Goal: Task Accomplishment & Management: Use online tool/utility

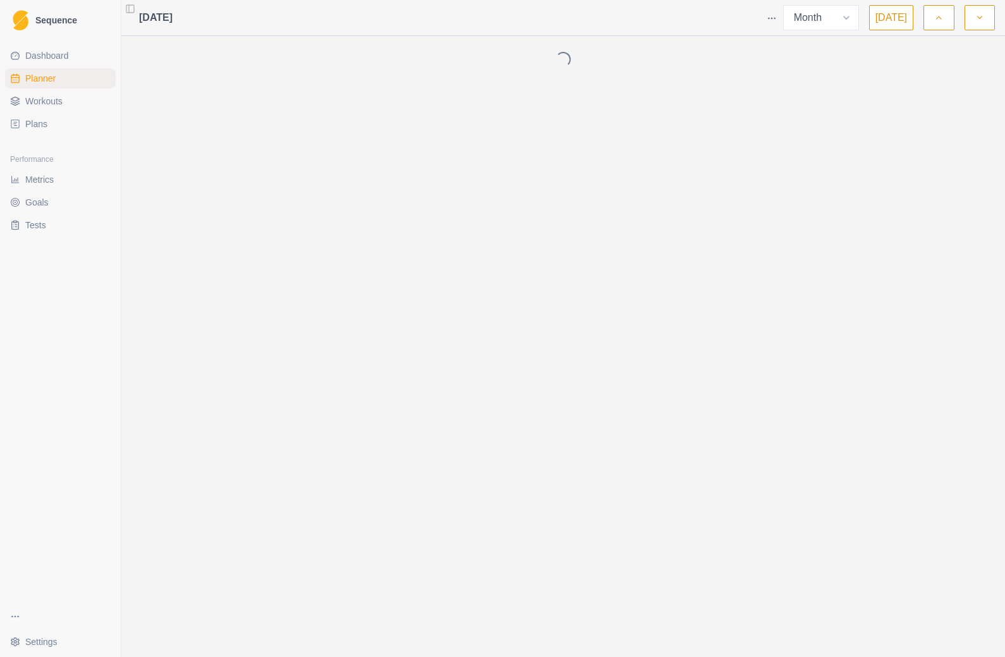
select select "month"
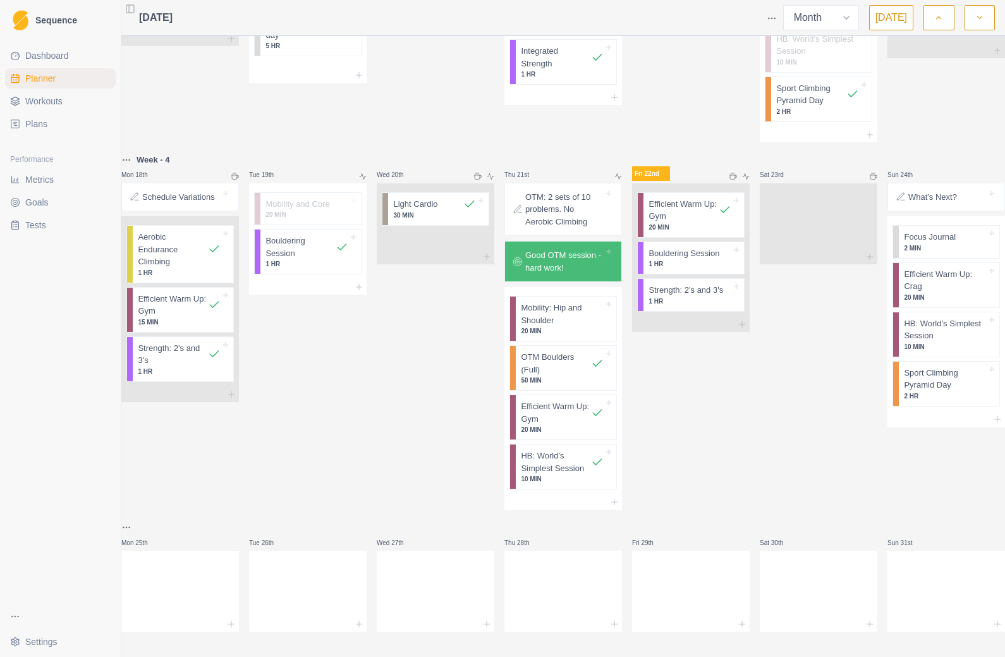
scroll to position [802, 0]
click at [698, 296] on p "1 HR" at bounding box center [689, 300] width 83 height 9
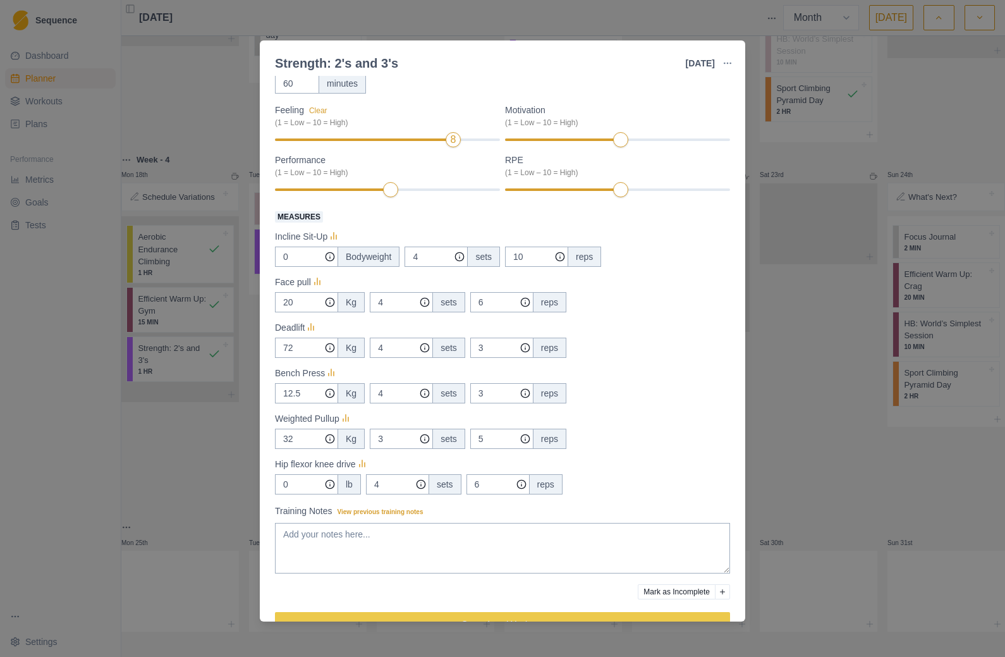
scroll to position [110, 0]
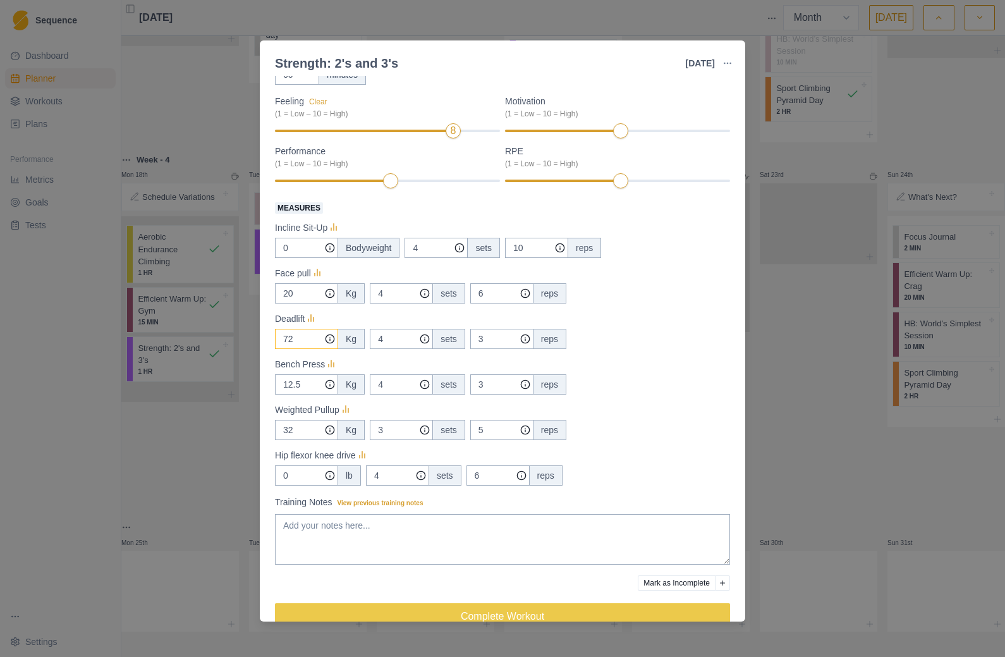
click at [318, 258] on input "72" at bounding box center [306, 248] width 63 height 20
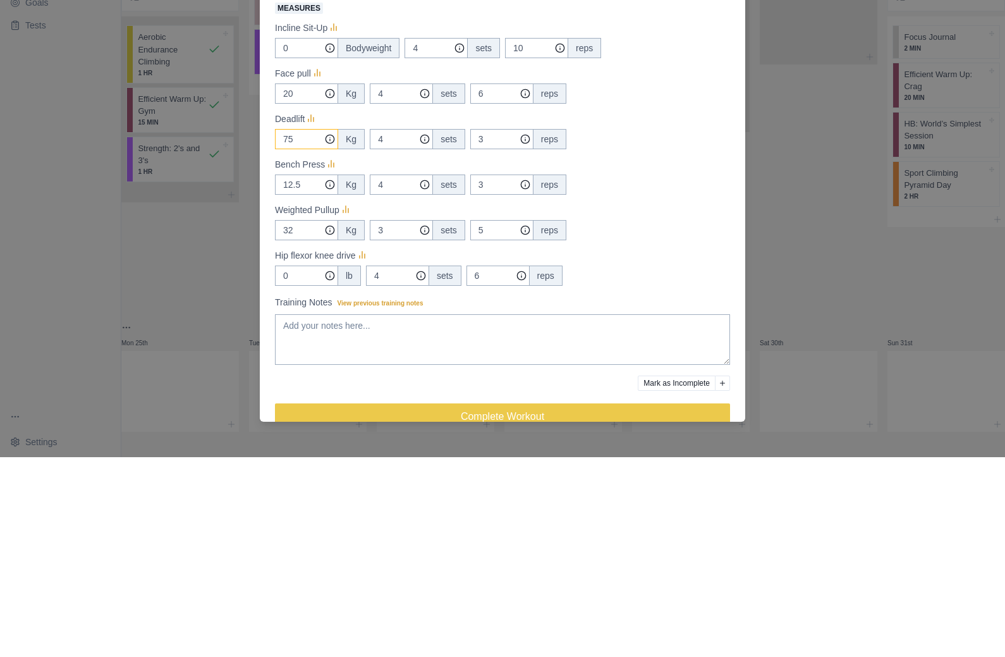
type input "75"
click at [320, 238] on input "32" at bounding box center [306, 248] width 63 height 20
type input "3"
type input "23"
click at [404, 238] on input "3" at bounding box center [435, 248] width 63 height 20
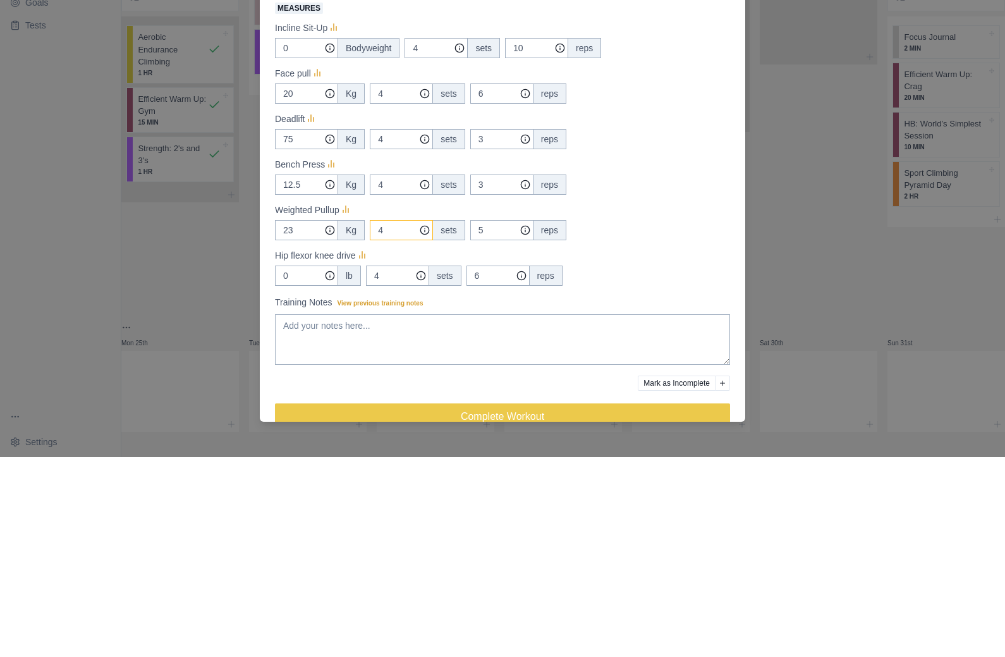
type input "4"
click at [505, 238] on input "5" at bounding box center [536, 248] width 63 height 20
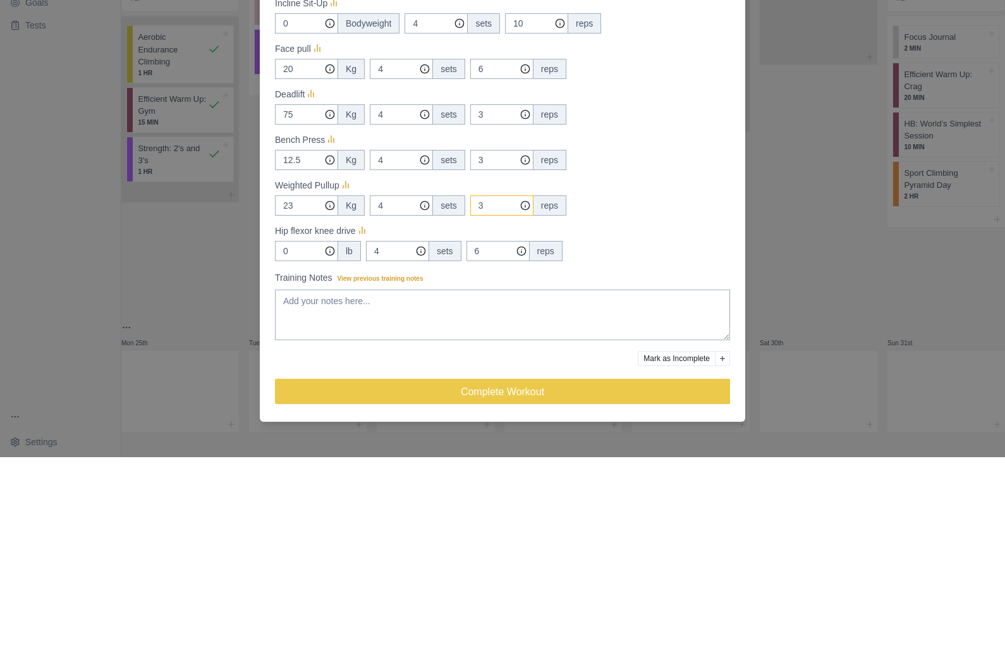
scroll to position [135, 0]
type input "3"
click at [404, 233] on input "4" at bounding box center [435, 223] width 63 height 20
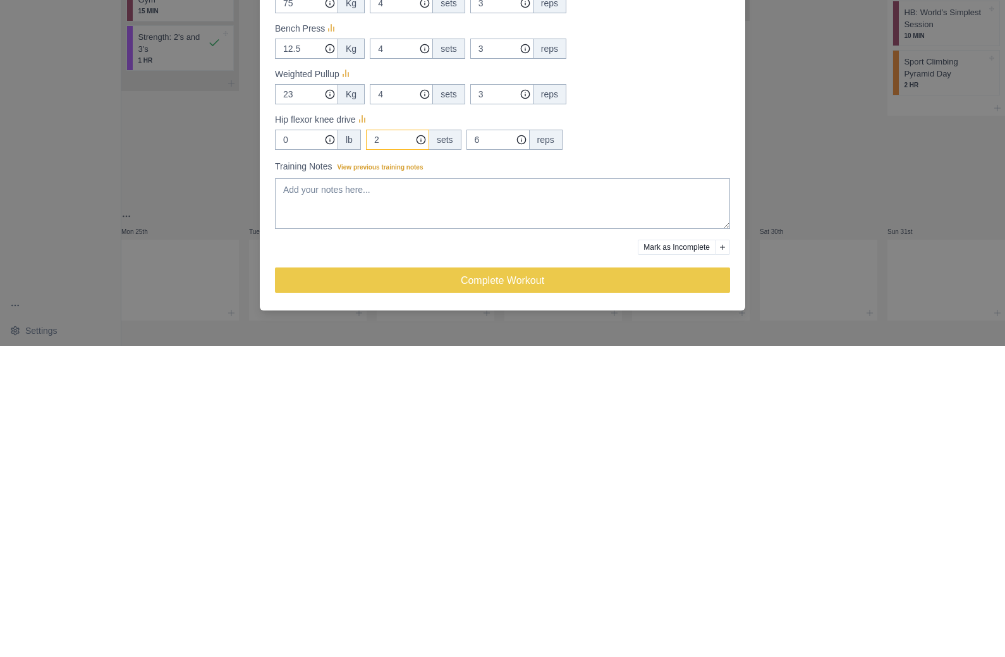
type input "2"
click at [308, 489] on textarea "Training Notes View previous training notes" at bounding box center [502, 514] width 455 height 51
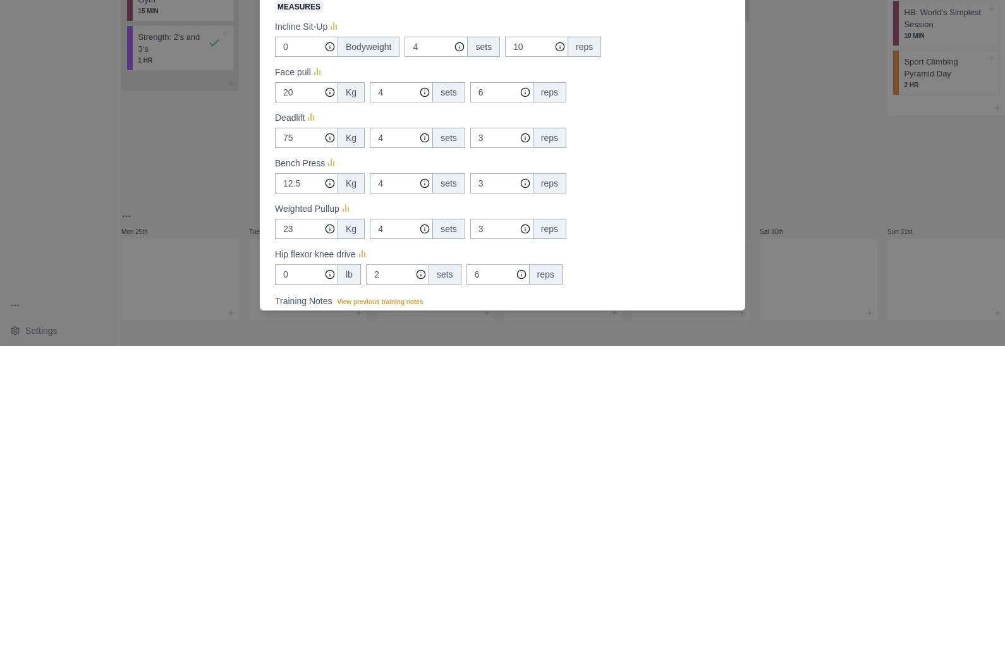
scroll to position [0, 0]
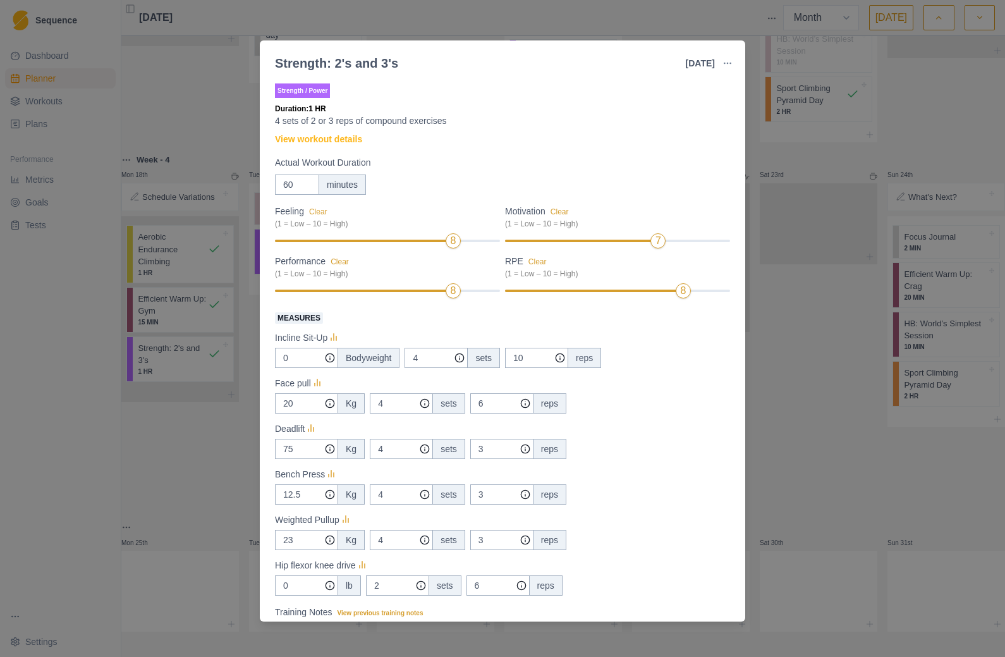
type textarea "Increase in weight of bench press and pull up. Getting to limit"
click at [307, 186] on input "60" at bounding box center [297, 184] width 44 height 20
type input "6"
type input "40"
click at [695, 150] on div "Strength / Power Duration: 40 MIN 4 sets of 2 or 3 reps of compound exercises V…" at bounding box center [502, 416] width 455 height 670
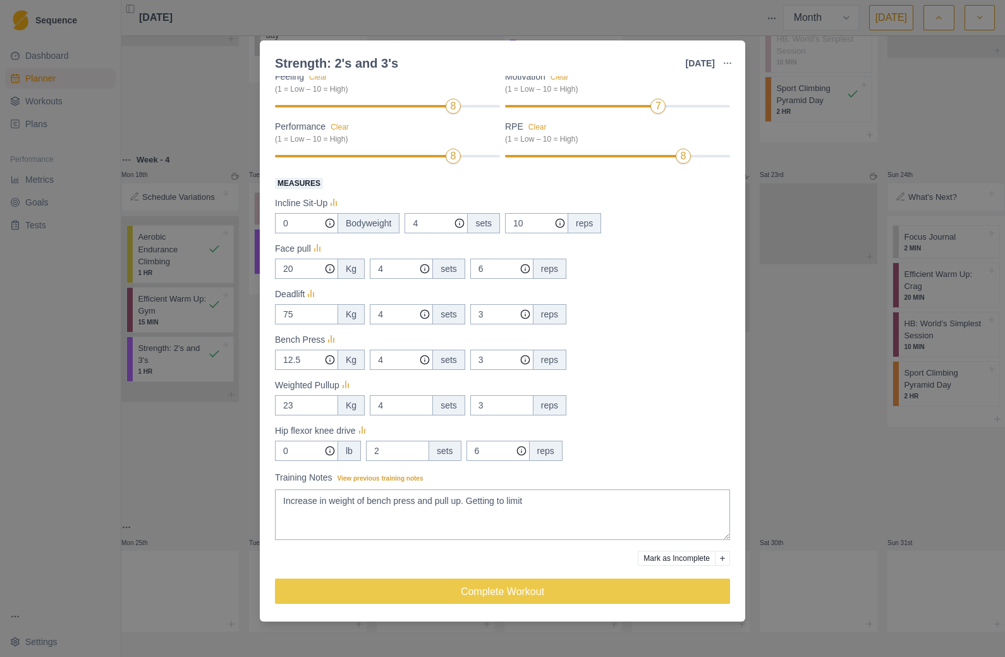
scroll to position [135, 0]
click at [604, 592] on button "Complete Workout" at bounding box center [502, 590] width 455 height 25
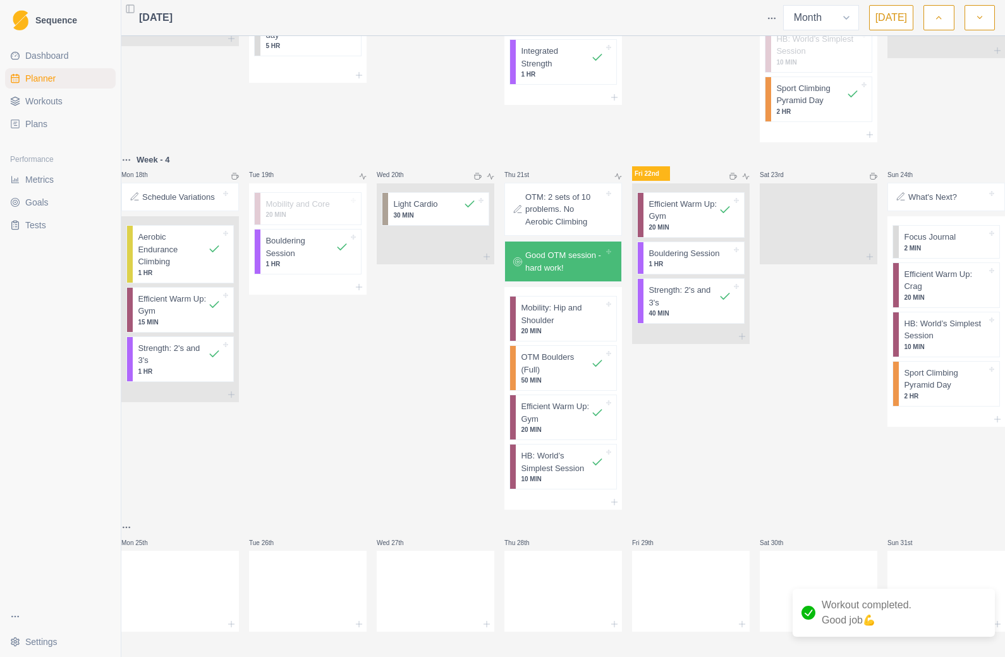
click at [742, 333] on line at bounding box center [742, 336] width 0 height 6
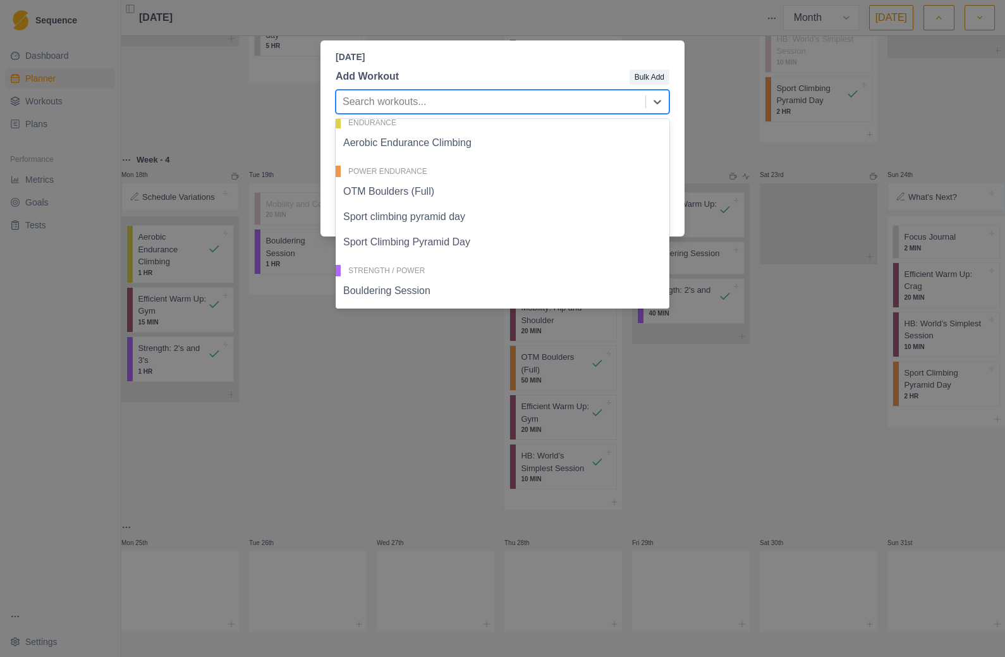
scroll to position [234, 0]
click at [461, 143] on div "Aerobic Endurance Climbing" at bounding box center [503, 142] width 334 height 25
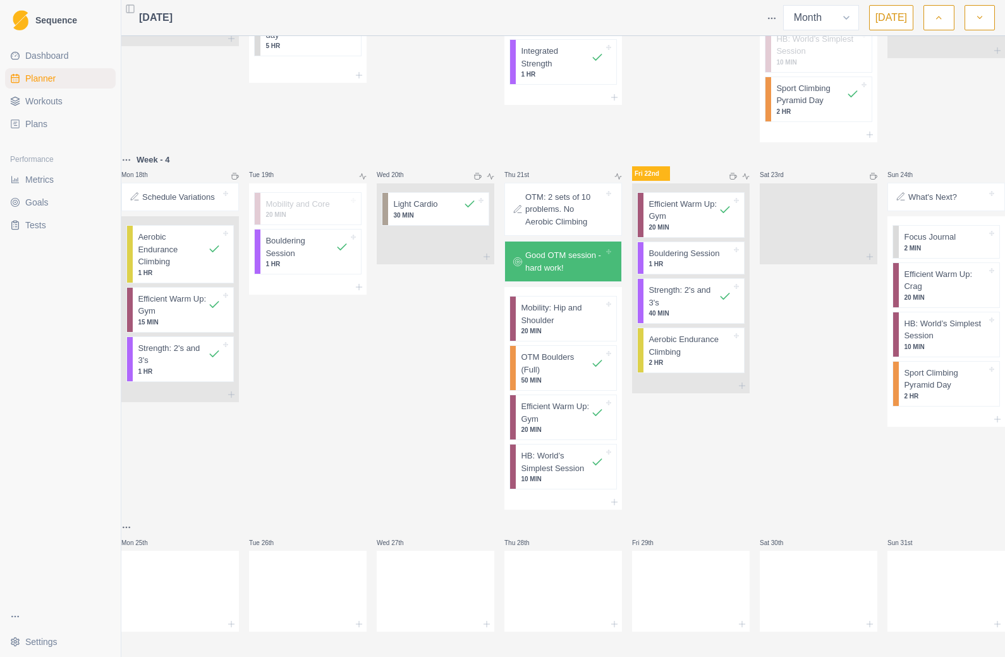
click at [709, 334] on p "Aerobic Endurance Climbing" at bounding box center [689, 345] width 83 height 25
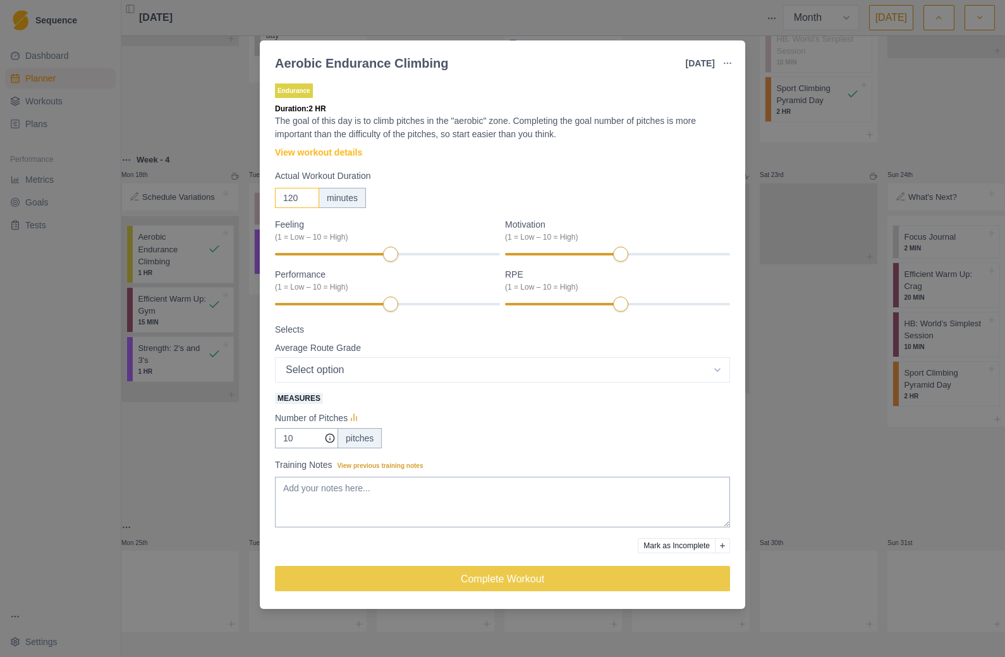
click at [312, 197] on input "120" at bounding box center [297, 198] width 44 height 20
type input "1"
type input "30"
click at [694, 175] on label "Actual Workout Duration" at bounding box center [498, 175] width 447 height 13
click at [319, 188] on input "30" at bounding box center [297, 198] width 44 height 20
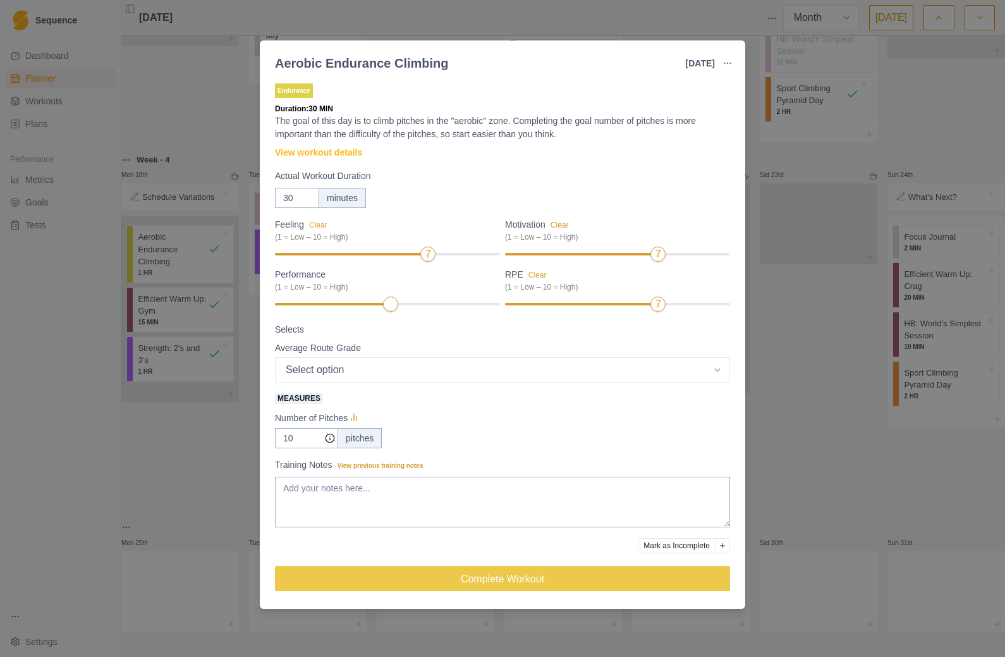
click at [605, 307] on div "7" at bounding box center [617, 304] width 225 height 9
click at [311, 435] on input "10" at bounding box center [306, 438] width 63 height 20
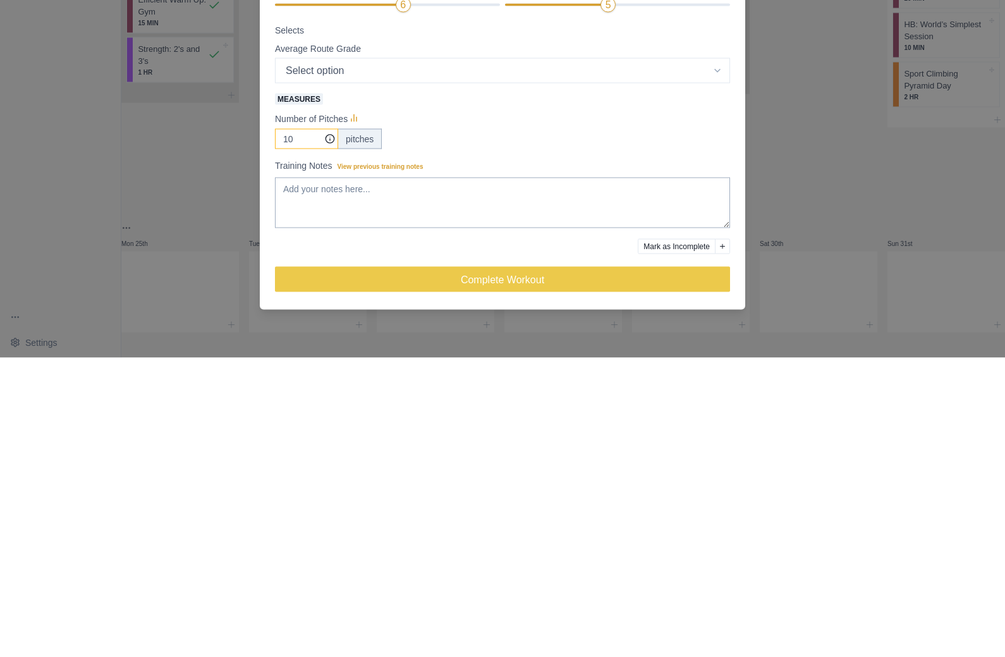
type input "1"
click at [298, 477] on textarea "Training Notes View previous training notes" at bounding box center [502, 502] width 455 height 51
type textarea "Did 22 mins continuous climbing on outdoor boulders. Minimum pump but absolute …"
click at [640, 410] on div "Number of Pitches" at bounding box center [502, 417] width 455 height 15
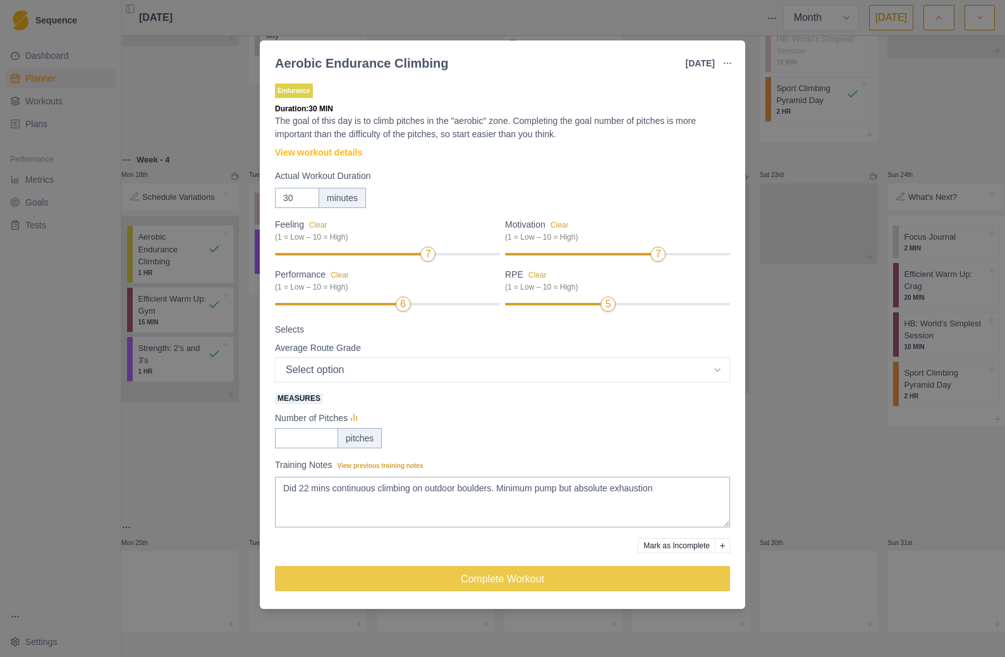
click at [523, 580] on button "Complete Workout" at bounding box center [502, 578] width 455 height 25
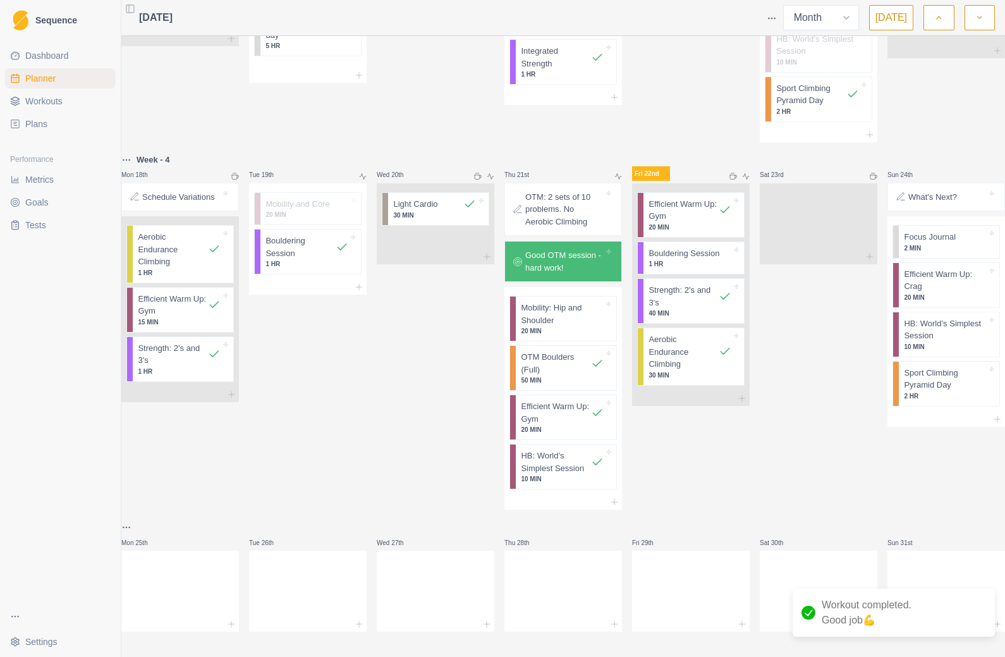
click at [706, 251] on p "Bouldering Session" at bounding box center [683, 253] width 71 height 13
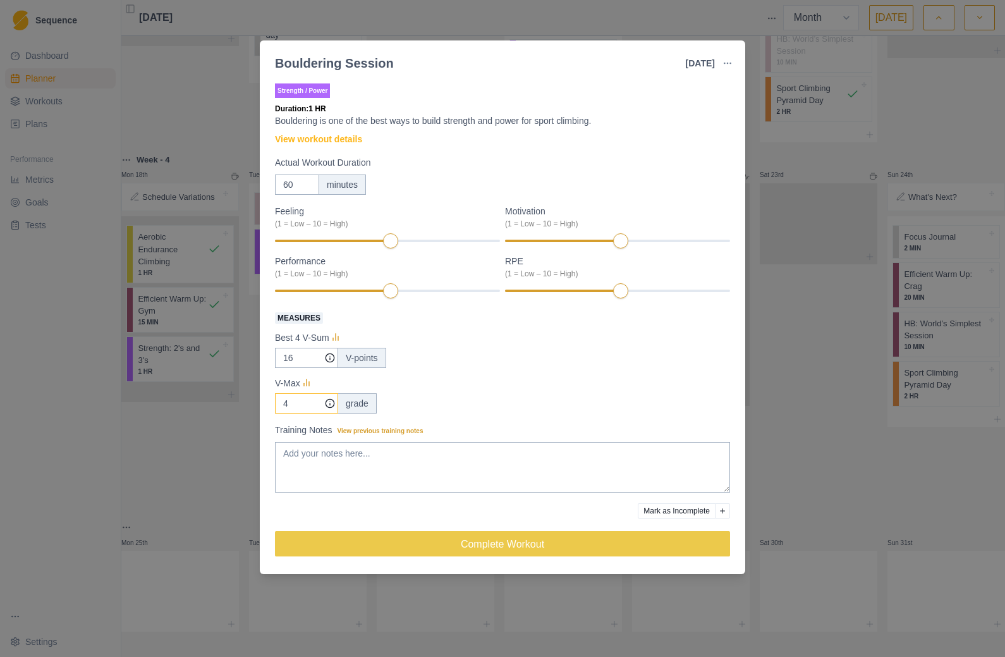
click at [305, 368] on input "4" at bounding box center [306, 358] width 63 height 20
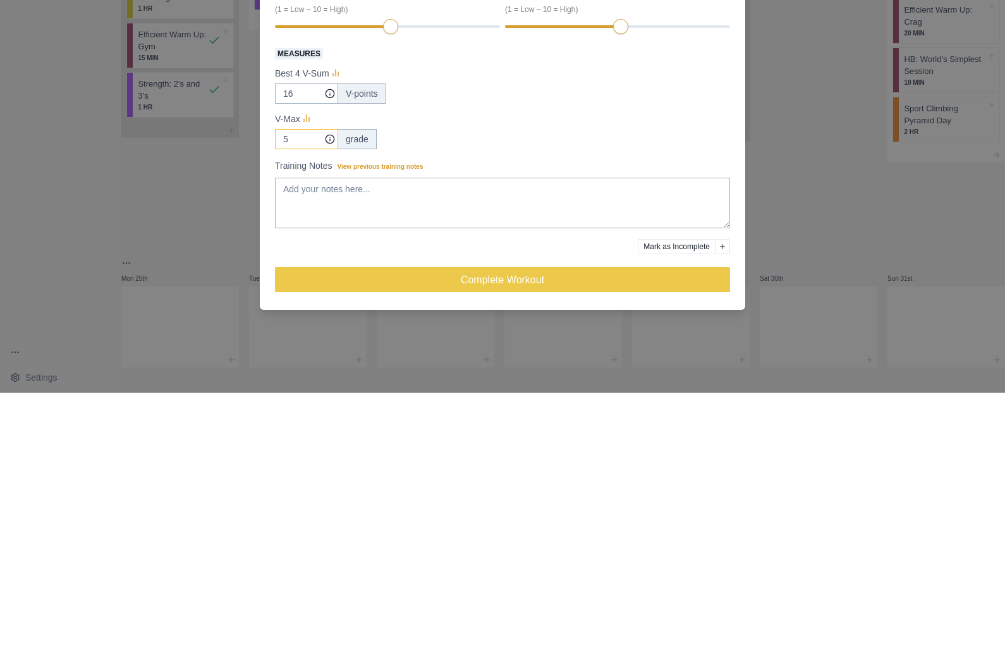
type input "5"
click at [305, 348] on input "16" at bounding box center [306, 358] width 63 height 20
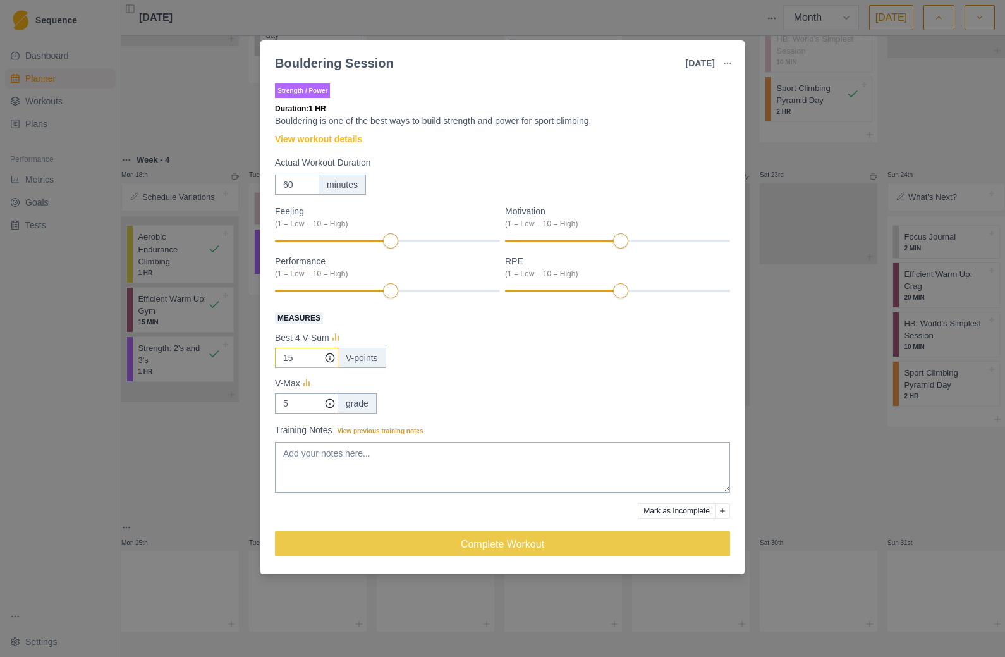
type input "15"
click at [310, 186] on input "60" at bounding box center [297, 184] width 44 height 20
type input "6"
type input "45"
click at [552, 541] on button "Complete Workout" at bounding box center [502, 543] width 455 height 25
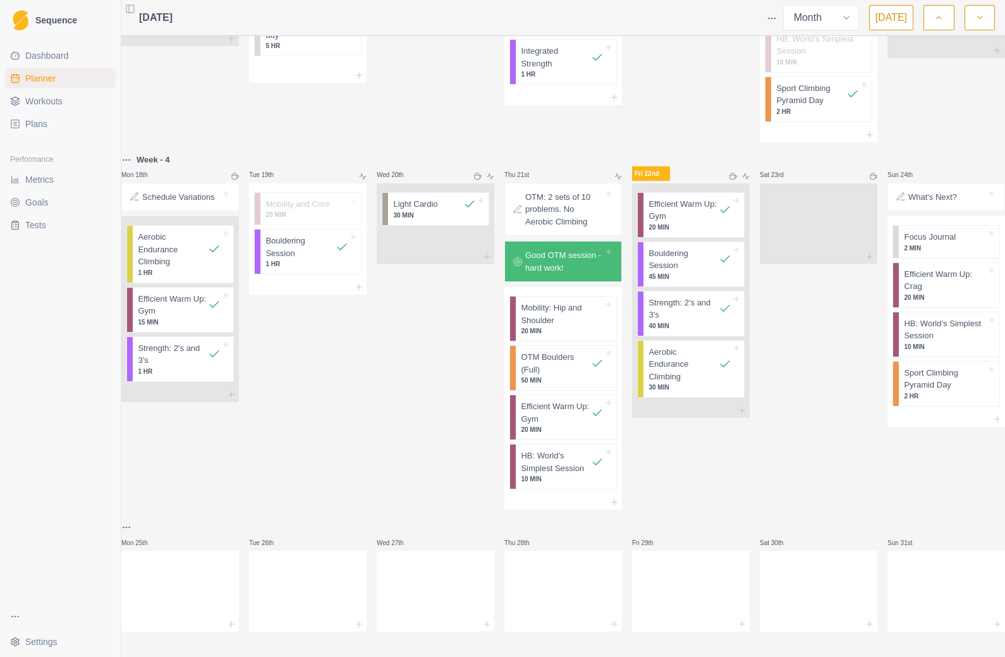
click at [583, 314] on p "Mobility: Hip and Shoulder" at bounding box center [562, 313] width 83 height 25
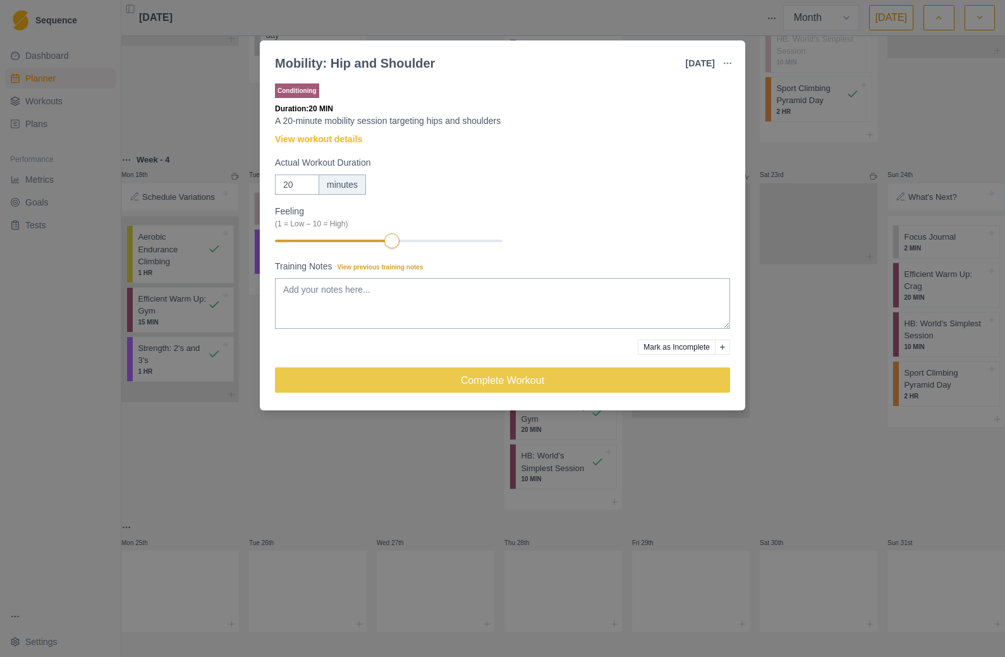
click at [705, 340] on button "Mark as Incomplete" at bounding box center [677, 346] width 78 height 15
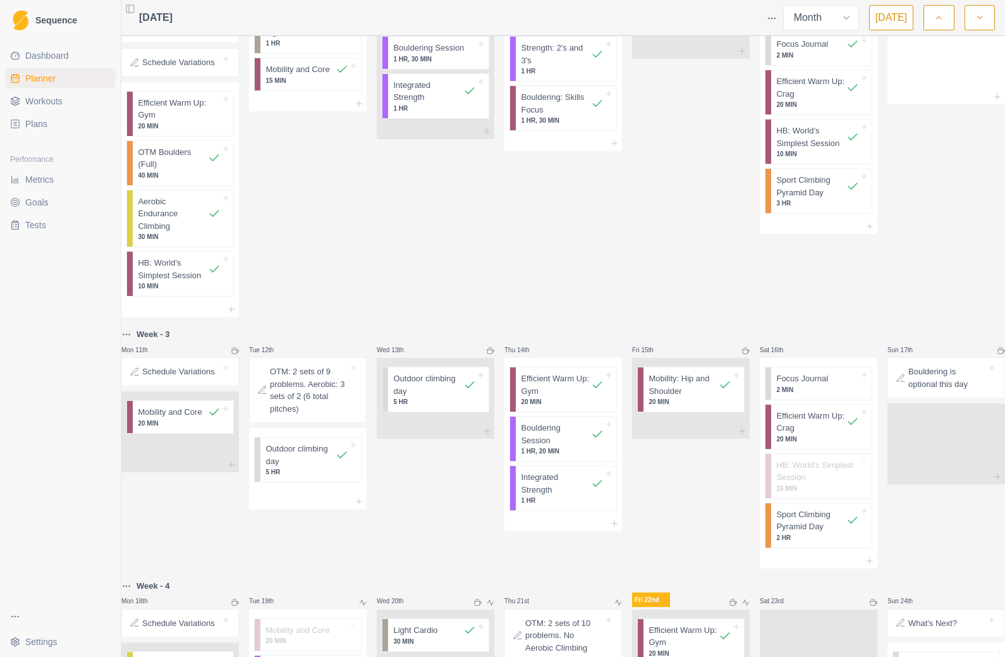
scroll to position [346, 0]
